Goal: Information Seeking & Learning: Check status

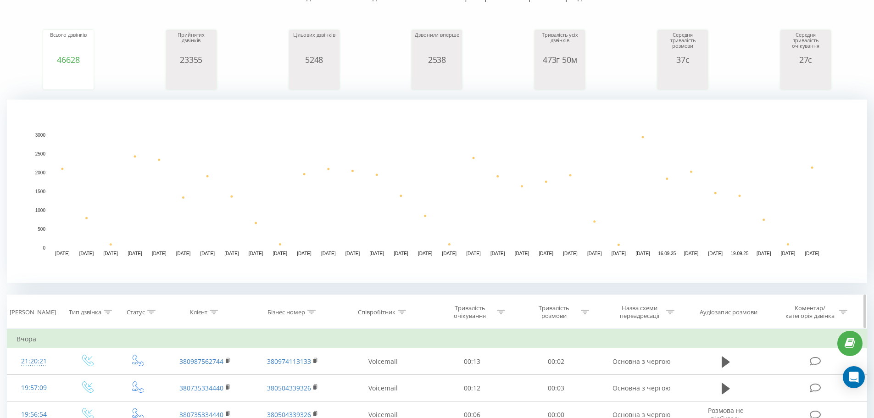
scroll to position [138, 0]
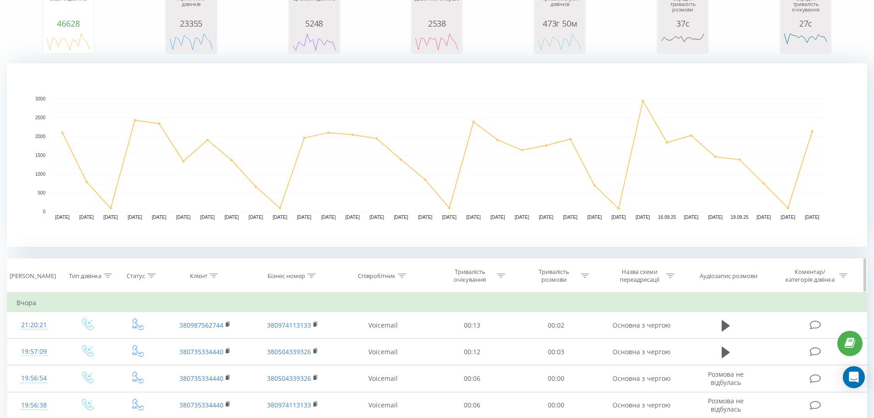
click at [212, 272] on div at bounding box center [214, 276] width 8 height 8
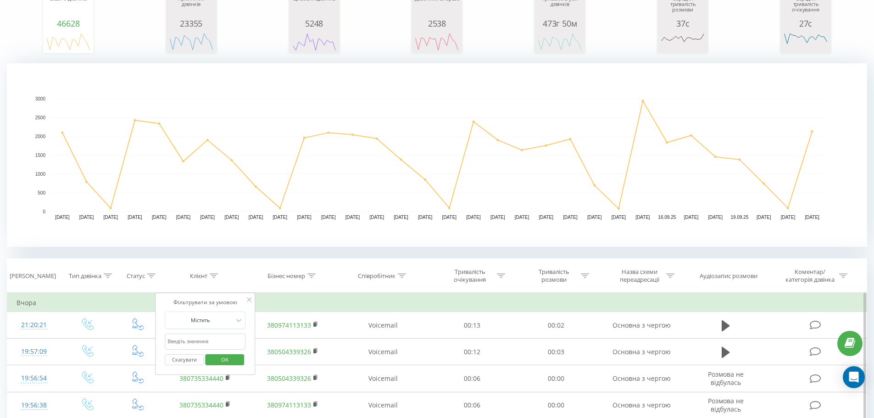
paste input "0973425955"
type input "0973425955"
click at [210, 359] on button "OK" at bounding box center [224, 359] width 39 height 11
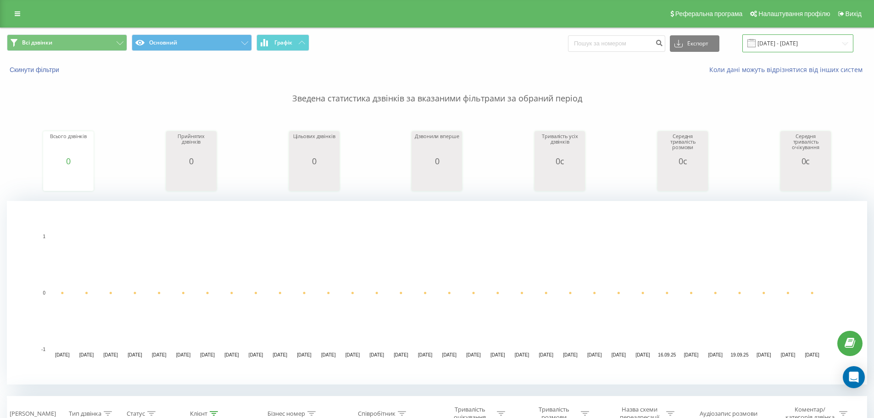
click at [809, 43] on input "[DATE] - [DATE]" at bounding box center [798, 43] width 111 height 18
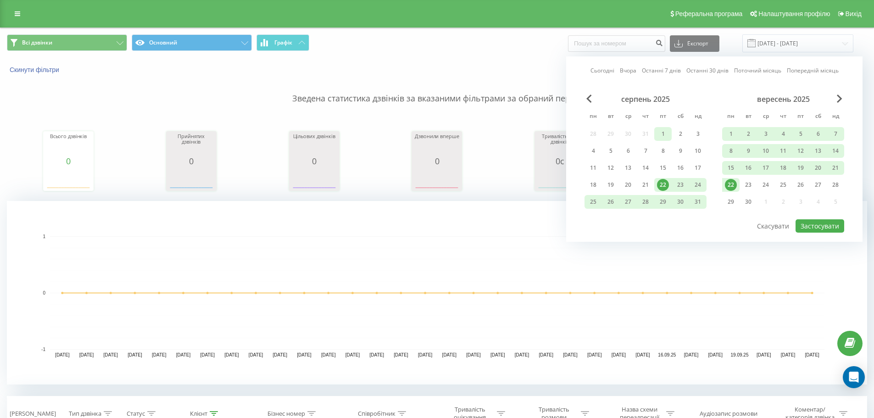
click at [661, 134] on div "1" at bounding box center [663, 134] width 12 height 12
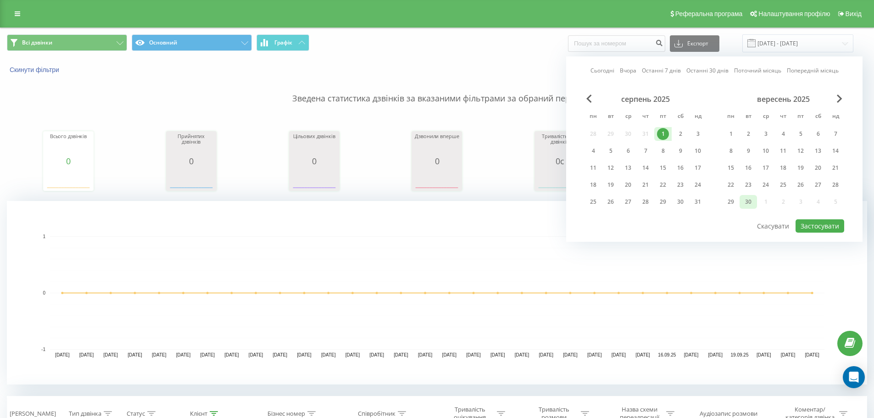
click at [753, 202] on div "30" at bounding box center [749, 202] width 12 height 12
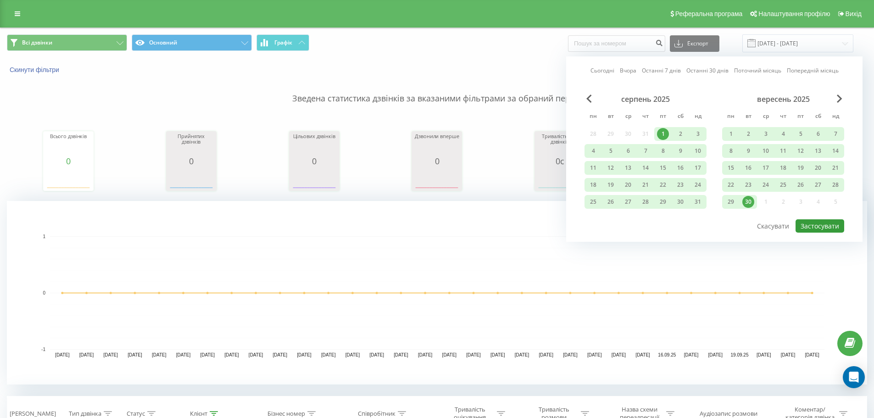
click at [824, 225] on button "Застосувати" at bounding box center [820, 225] width 49 height 13
type input "01.08.2025 - 30.09.2025"
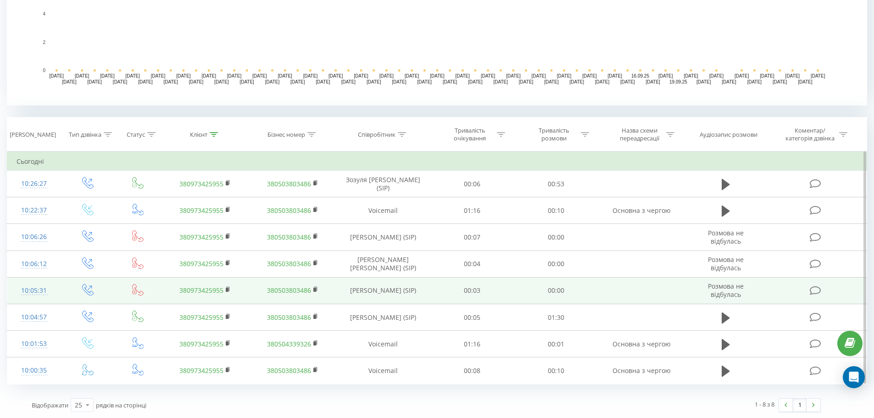
scroll to position [280, 0]
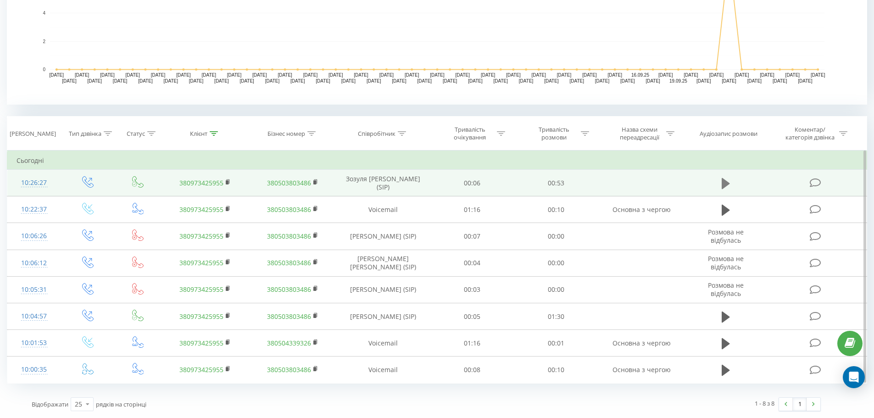
click at [725, 185] on icon at bounding box center [726, 183] width 8 height 11
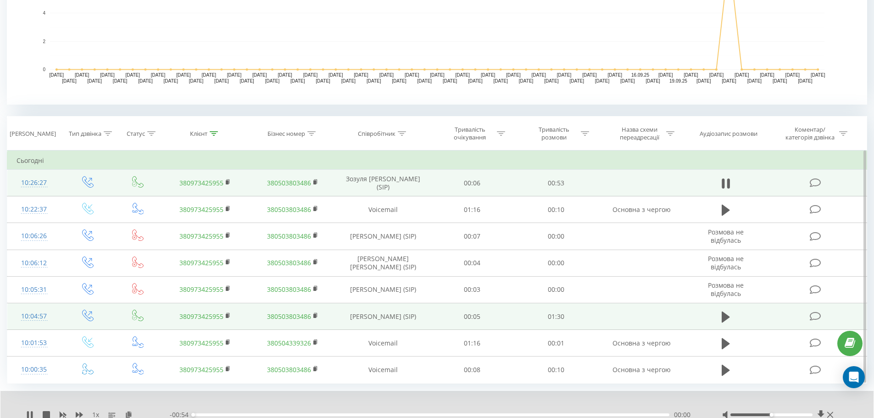
scroll to position [315, 0]
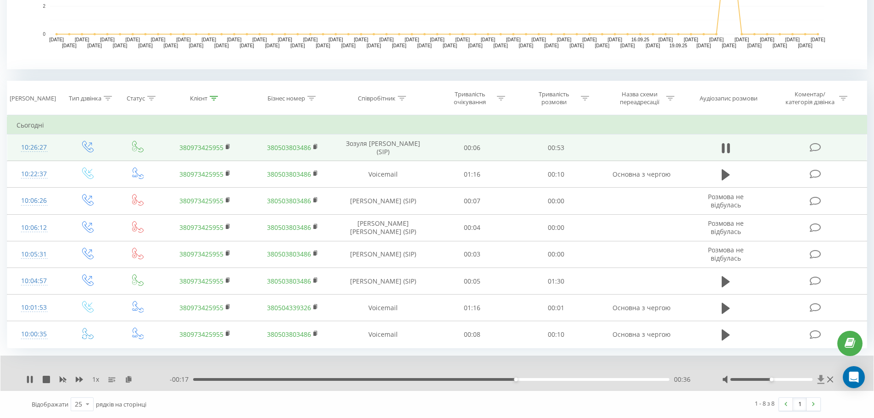
click at [821, 381] on icon at bounding box center [821, 379] width 7 height 9
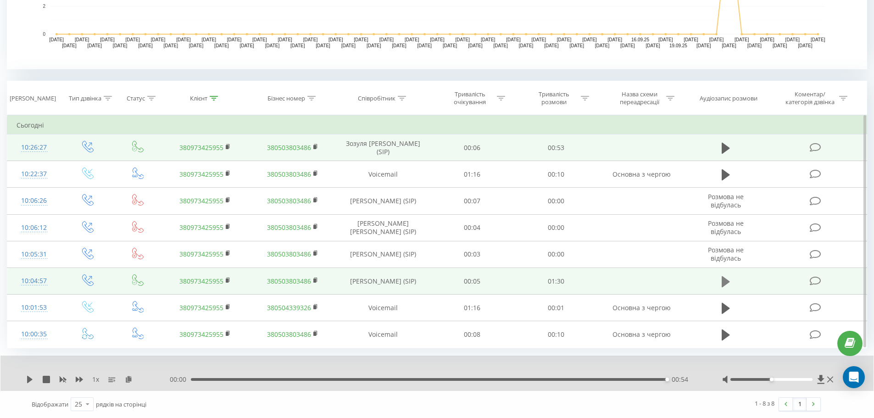
click at [727, 285] on icon at bounding box center [726, 281] width 8 height 13
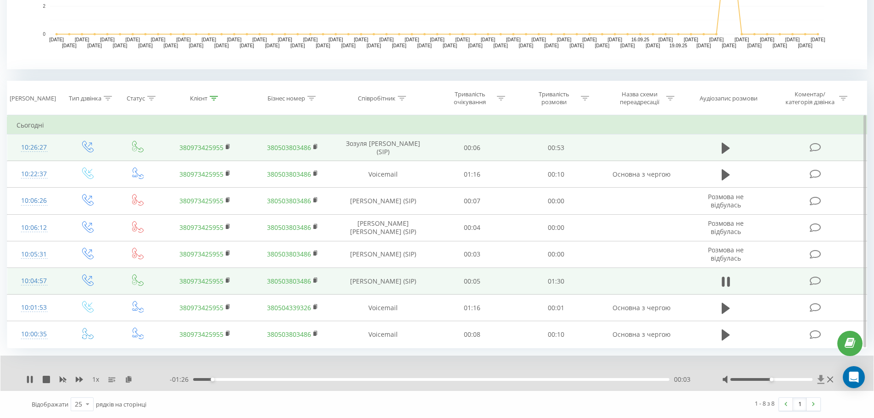
click at [822, 378] on icon at bounding box center [821, 379] width 7 height 9
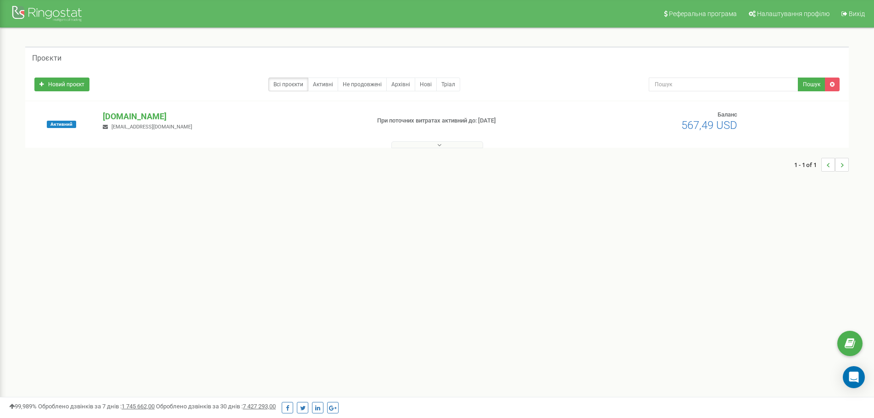
click at [462, 140] on div at bounding box center [437, 142] width 819 height 9
click at [461, 145] on button at bounding box center [438, 144] width 92 height 7
